Goal: Task Accomplishment & Management: Use online tool/utility

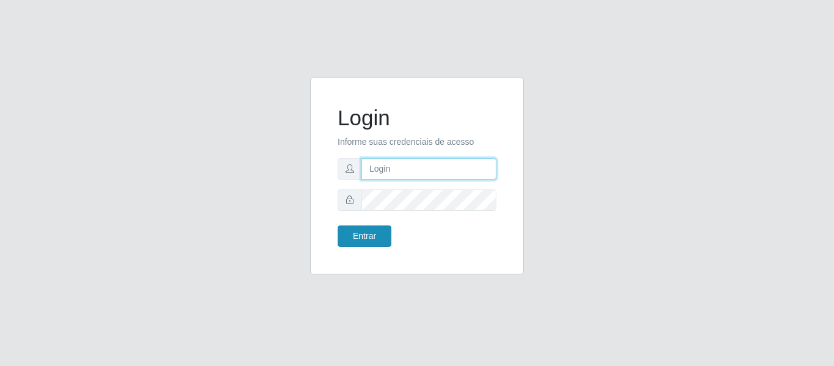
type input "[PERSON_NAME][EMAIL_ADDRESS][PERSON_NAME][DOMAIN_NAME]"
click at [381, 236] on button "Entrar" at bounding box center [365, 235] width 54 height 21
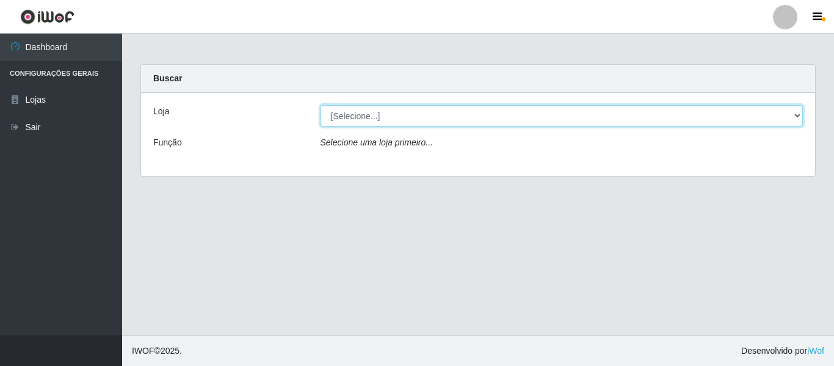
click at [359, 118] on select "[Selecione...] Hiper Queiroz - [GEOGRAPHIC_DATA]" at bounding box center [562, 115] width 483 height 21
select select "497"
click at [321, 105] on select "[Selecione...] Hiper Queiroz - [GEOGRAPHIC_DATA]" at bounding box center [562, 115] width 483 height 21
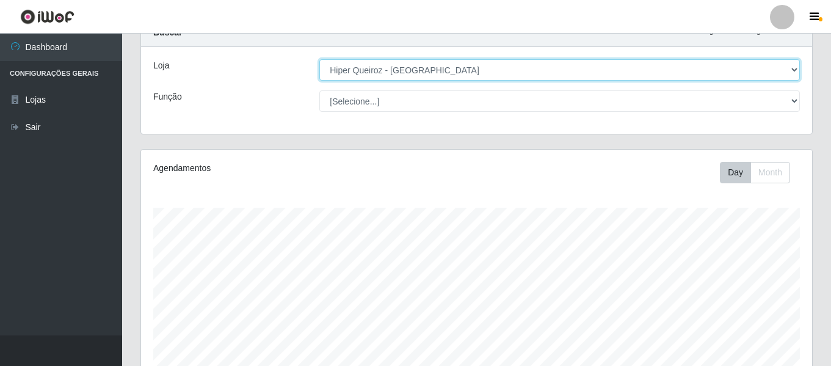
scroll to position [228, 0]
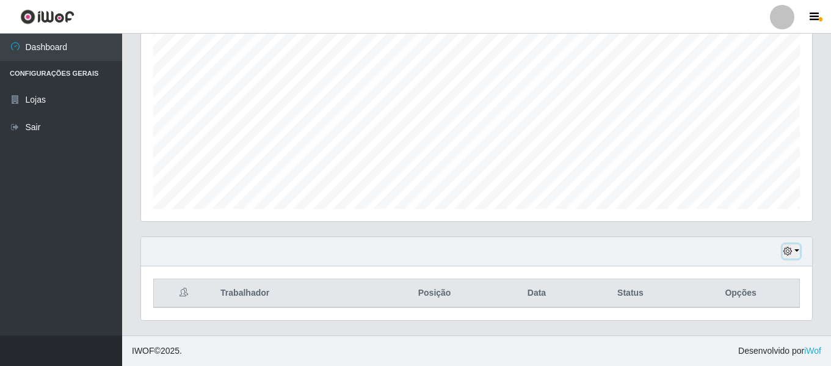
click at [793, 252] on button "button" at bounding box center [791, 251] width 17 height 14
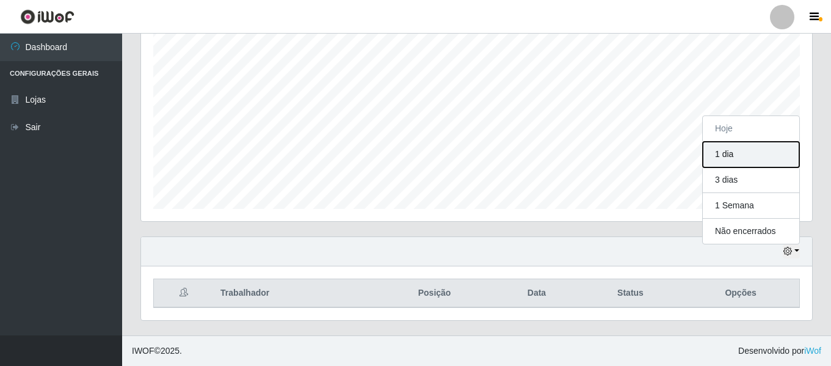
click at [750, 158] on button "1 dia" at bounding box center [751, 155] width 97 height 26
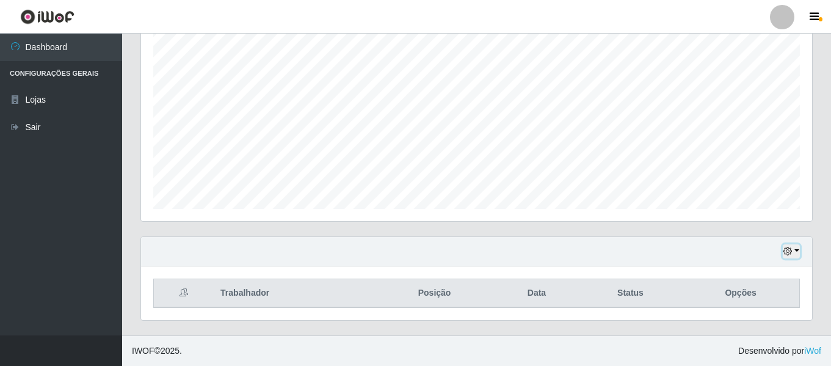
click at [791, 250] on icon "button" at bounding box center [788, 251] width 9 height 9
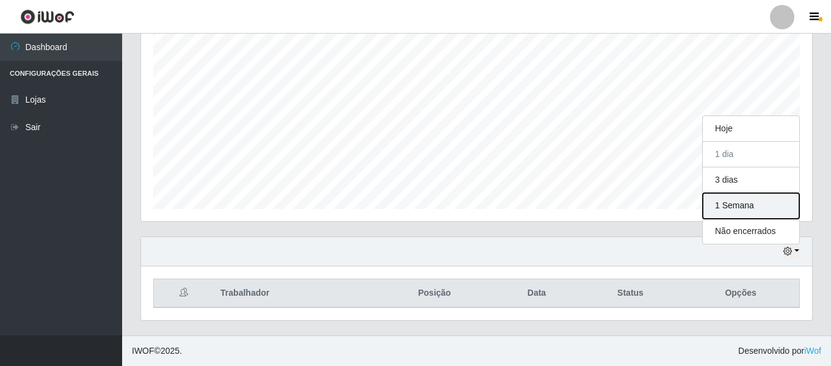
click at [745, 210] on button "1 Semana" at bounding box center [751, 206] width 97 height 26
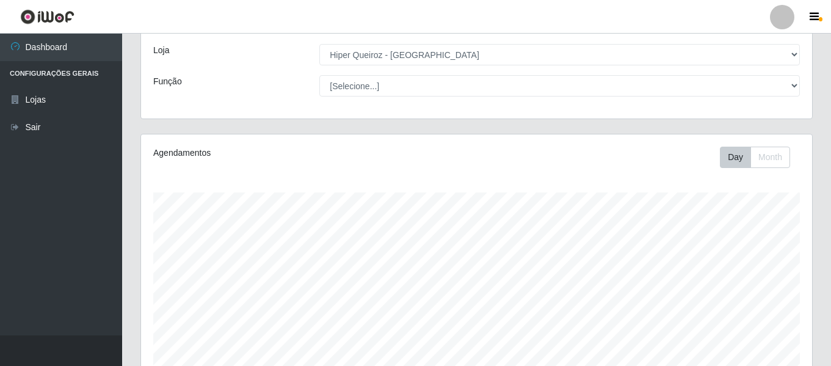
scroll to position [0, 0]
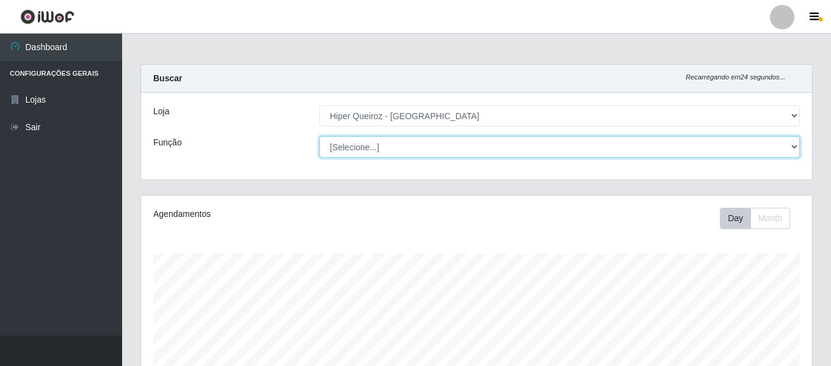
click at [330, 150] on select "[Selecione...] ASG ASG + ASG ++ Embalador Embalador + Embalador ++ Repositor Re…" at bounding box center [560, 146] width 481 height 21
click at [320, 136] on select "[Selecione...] ASG ASG + ASG ++ Embalador Embalador + Embalador ++ Repositor Re…" at bounding box center [560, 146] width 481 height 21
click at [353, 143] on select "[Selecione...] ASG ASG + ASG ++ Embalador Embalador + Embalador ++ Repositor Re…" at bounding box center [560, 146] width 481 height 21
click at [320, 136] on select "[Selecione...] ASG ASG + ASG ++ Embalador Embalador + Embalador ++ Repositor Re…" at bounding box center [560, 146] width 481 height 21
click at [366, 144] on select "[Selecione...] ASG ASG + ASG ++ Embalador Embalador + Embalador ++ Repositor Re…" at bounding box center [560, 146] width 481 height 21
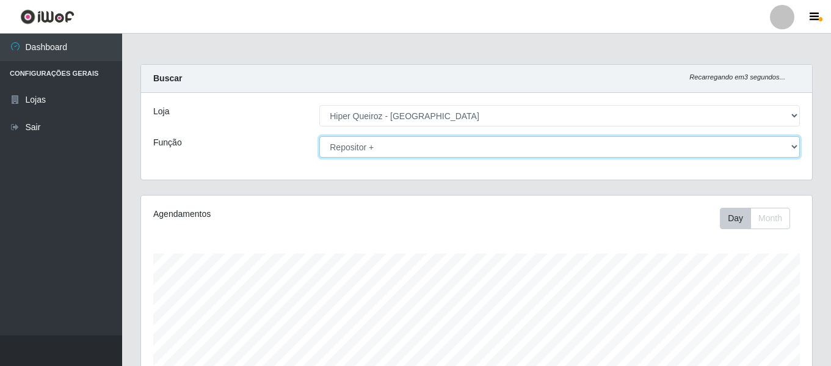
click at [380, 147] on select "[Selecione...] ASG ASG + ASG ++ Embalador Embalador + Embalador ++ Repositor Re…" at bounding box center [560, 146] width 481 height 21
click at [320, 136] on select "[Selecione...] ASG ASG + ASG ++ Embalador Embalador + Embalador ++ Repositor Re…" at bounding box center [560, 146] width 481 height 21
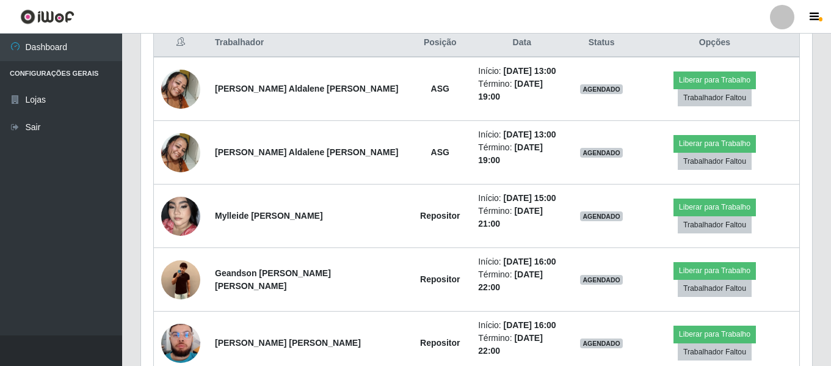
scroll to position [411, 0]
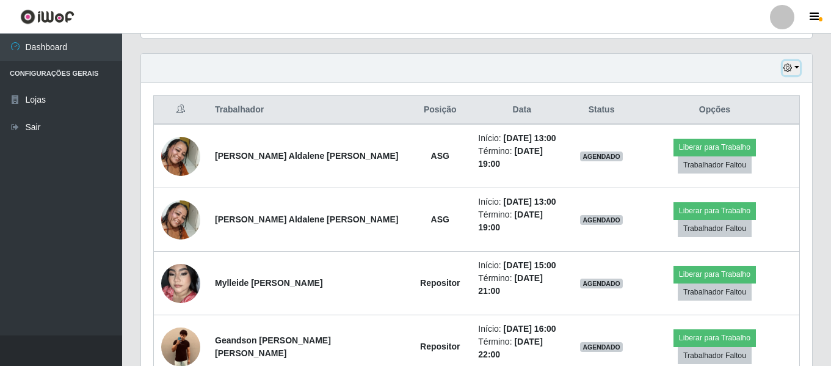
click at [797, 71] on button "button" at bounding box center [791, 68] width 17 height 14
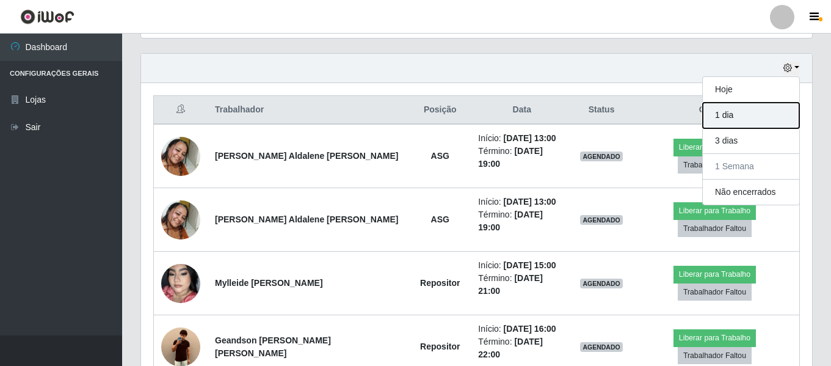
click at [722, 123] on button "1 dia" at bounding box center [751, 116] width 97 height 26
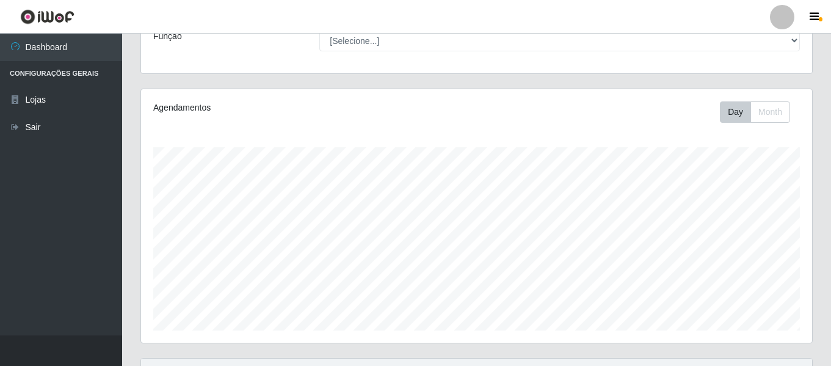
scroll to position [0, 0]
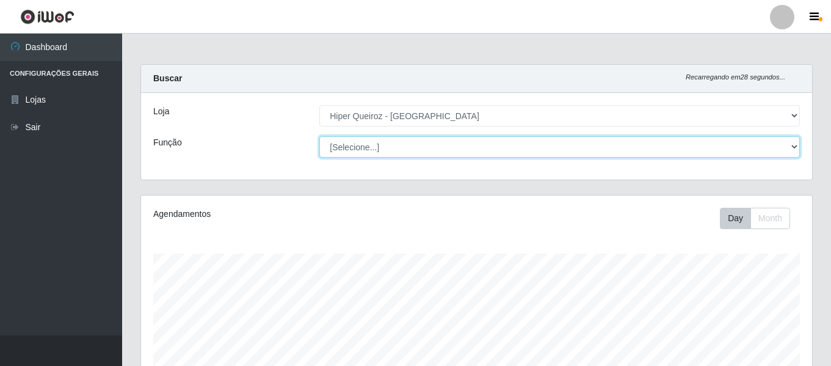
click at [359, 156] on select "[Selecione...] ASG ASG + ASG ++ Embalador Embalador + Embalador ++ Repositor Re…" at bounding box center [560, 146] width 481 height 21
click at [320, 136] on select "[Selecione...] ASG ASG + ASG ++ Embalador Embalador + Embalador ++ Repositor Re…" at bounding box center [560, 146] width 481 height 21
click at [384, 145] on select "[Selecione...] ASG ASG + ASG ++ Embalador Embalador + Embalador ++ Repositor Re…" at bounding box center [560, 146] width 481 height 21
select select "24"
click at [320, 136] on select "[Selecione...] ASG ASG + ASG ++ Embalador Embalador + Embalador ++ Repositor Re…" at bounding box center [560, 146] width 481 height 21
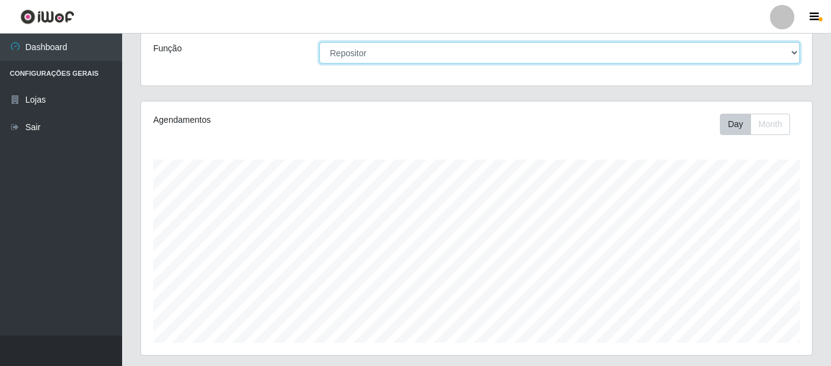
scroll to position [228, 0]
